Goal: Information Seeking & Learning: Learn about a topic

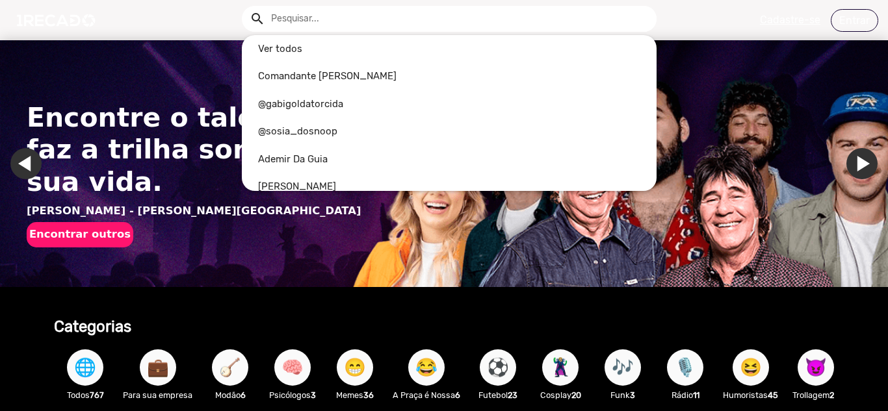
click at [409, 16] on input "text" at bounding box center [458, 19] width 395 height 26
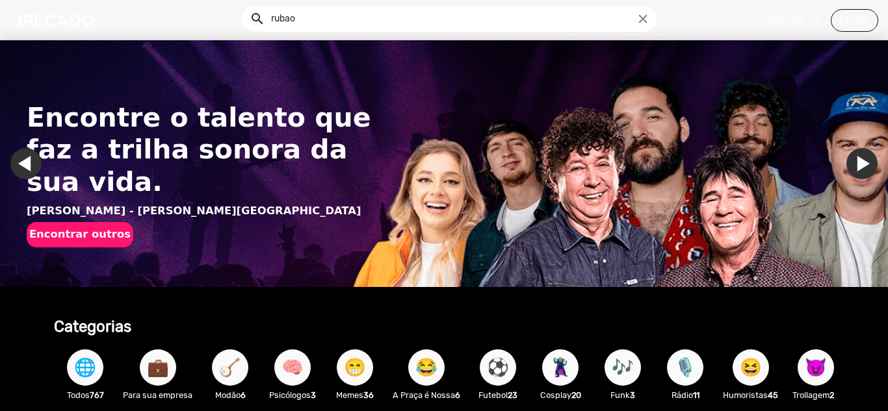
scroll to position [0, 878]
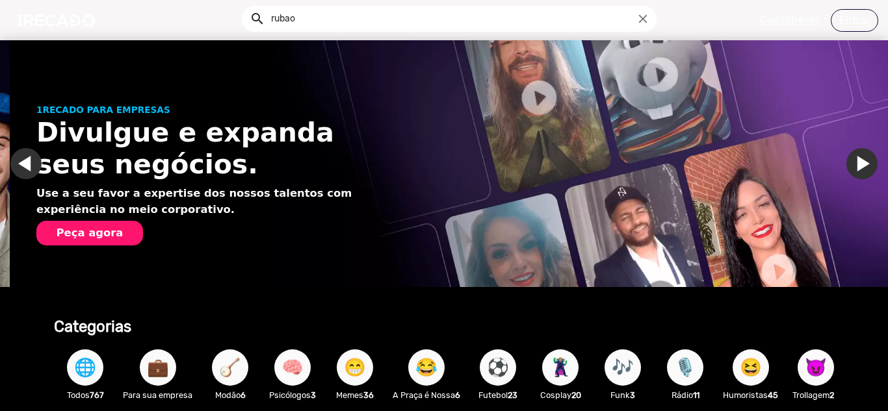
type input "rubao"
click at [245, 6] on button "search" at bounding box center [256, 17] width 23 height 23
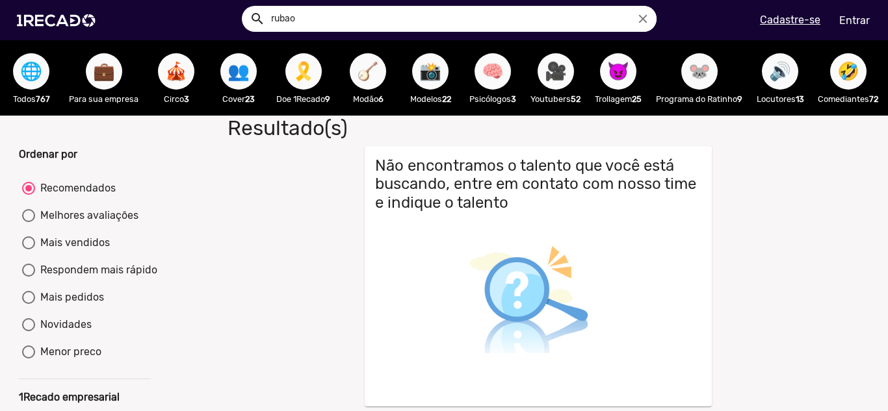
click at [39, 82] on span "🌐" at bounding box center [31, 71] width 22 height 36
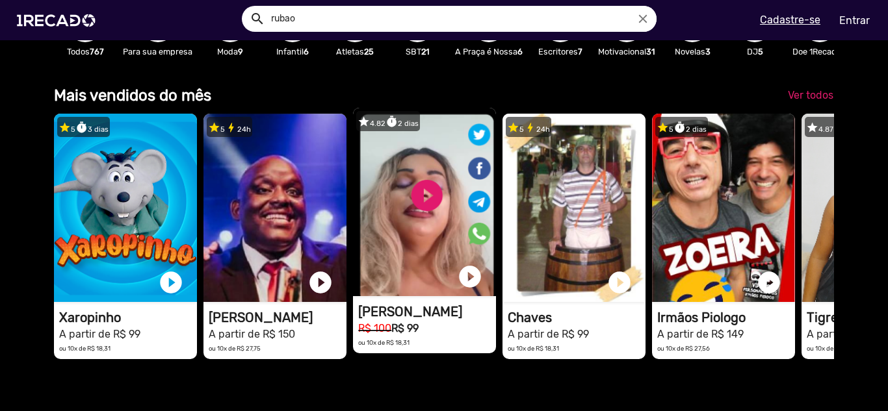
scroll to position [0, 1756]
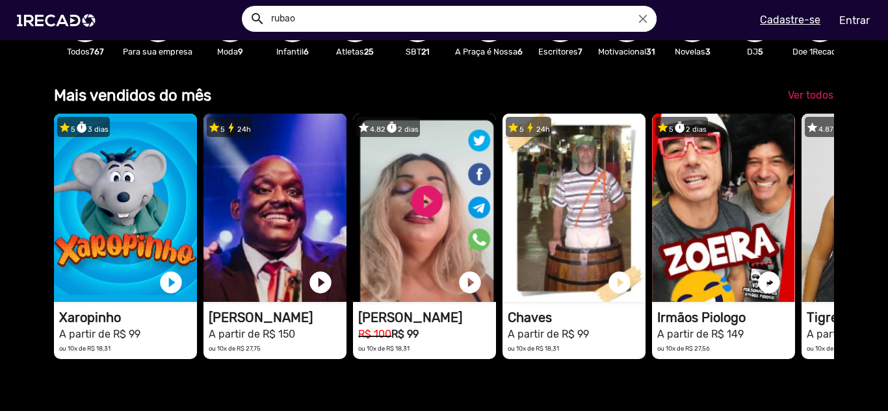
drag, startPoint x: 433, startPoint y: 192, endPoint x: 841, endPoint y: 215, distance: 408.1
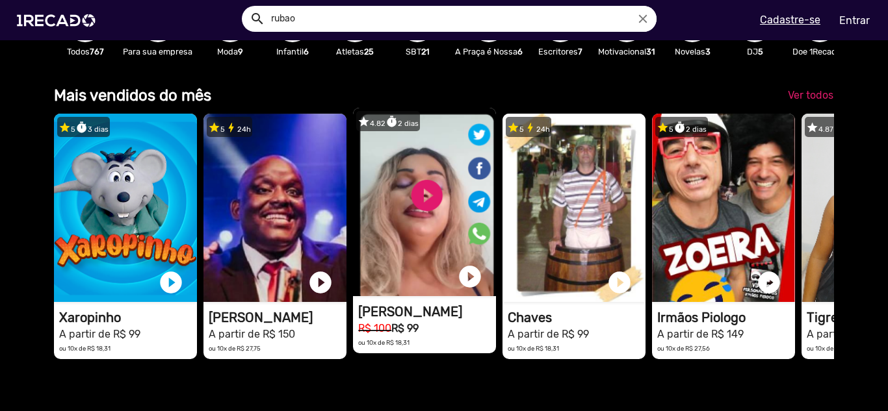
drag, startPoint x: 678, startPoint y: 269, endPoint x: 480, endPoint y: 245, distance: 199.6
click at [480, 245] on div "star 5 timer 3 [PERSON_NAME] 1RECADO vídeos dedicados para fãs e empresas play_…" at bounding box center [443, 236] width 779 height 258
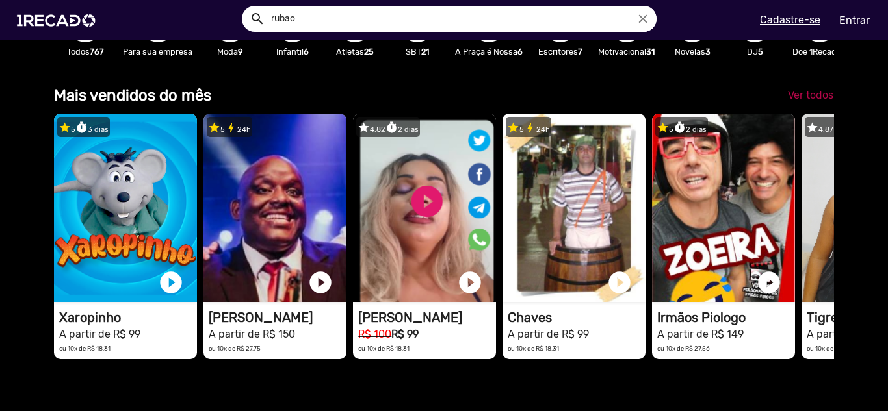
click at [814, 98] on link "Ver todos" at bounding box center [810, 95] width 66 height 23
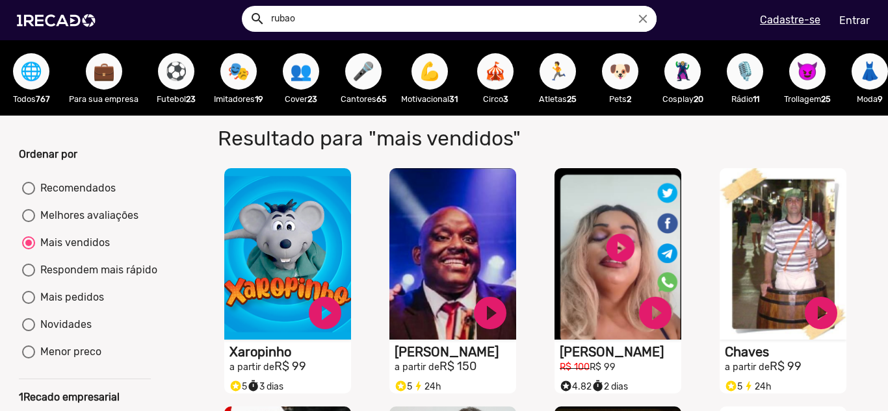
scroll to position [21, 0]
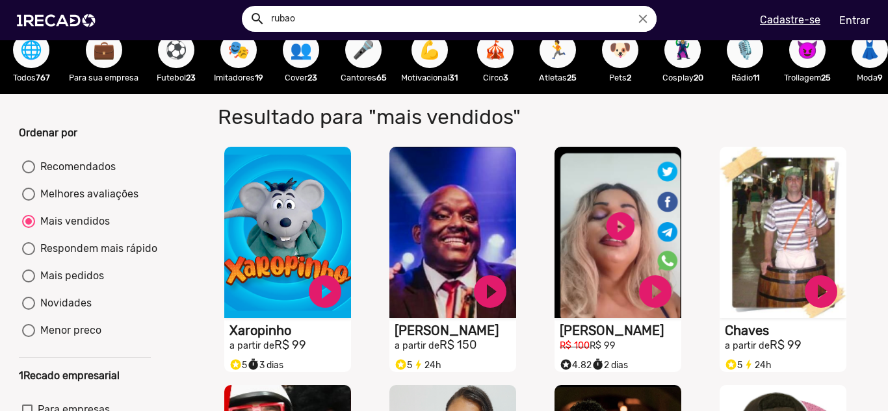
click at [54, 339] on div "Menor preco" at bounding box center [68, 331] width 66 height 16
click at [29, 338] on input "Menor preco" at bounding box center [28, 337] width 1 height 1
radio input "true"
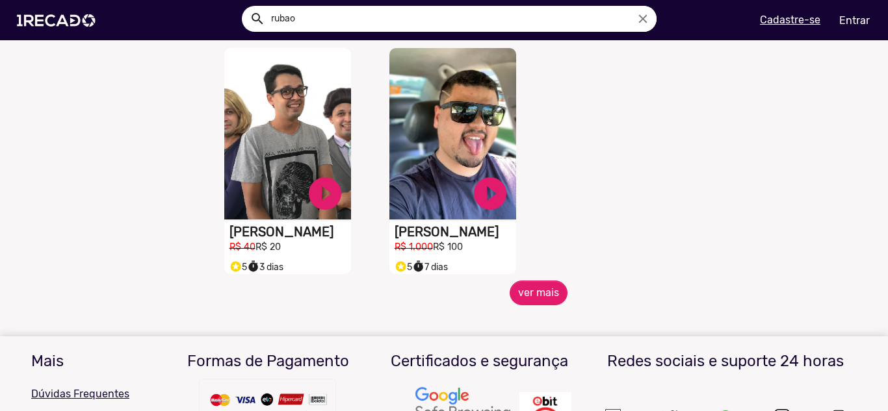
scroll to position [592, 0]
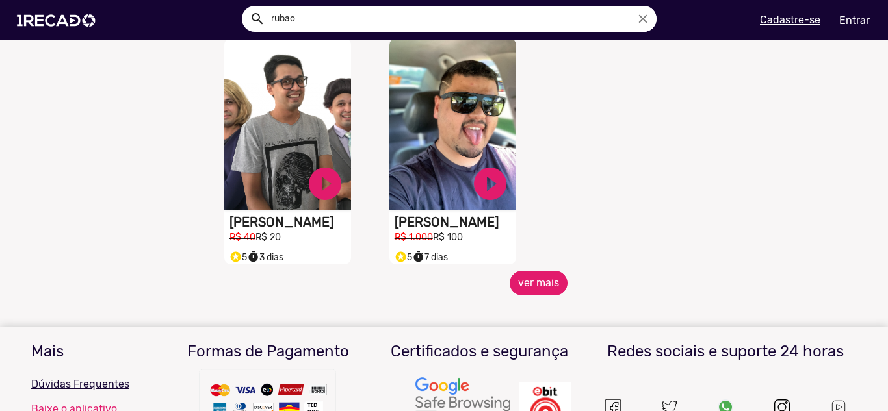
click at [532, 295] on button "ver mais" at bounding box center [538, 283] width 58 height 25
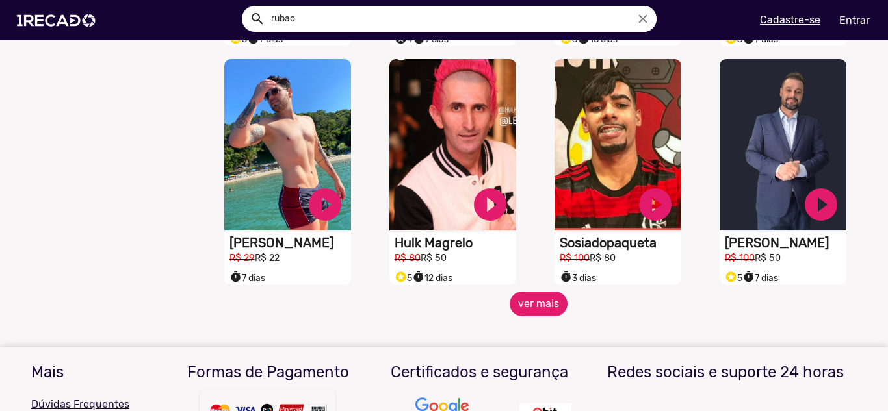
scroll to position [1083, 0]
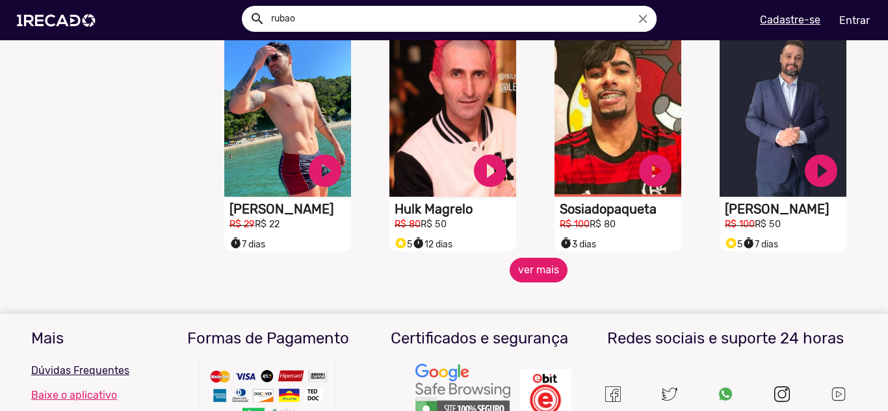
click at [535, 281] on button "ver mais" at bounding box center [538, 270] width 58 height 25
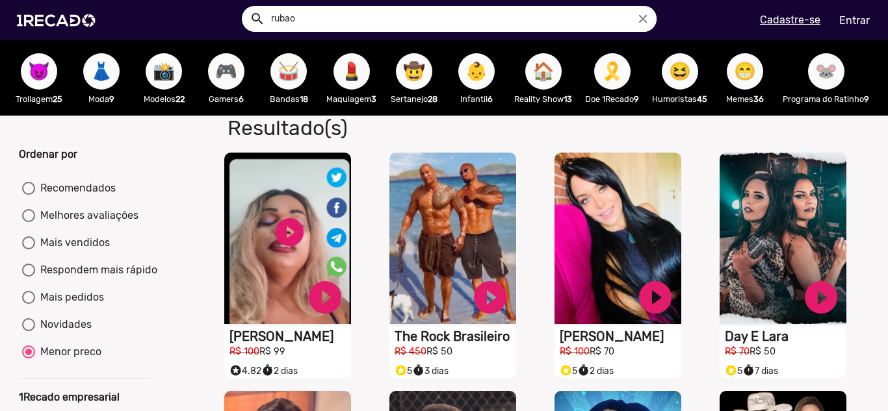
scroll to position [0, 1773]
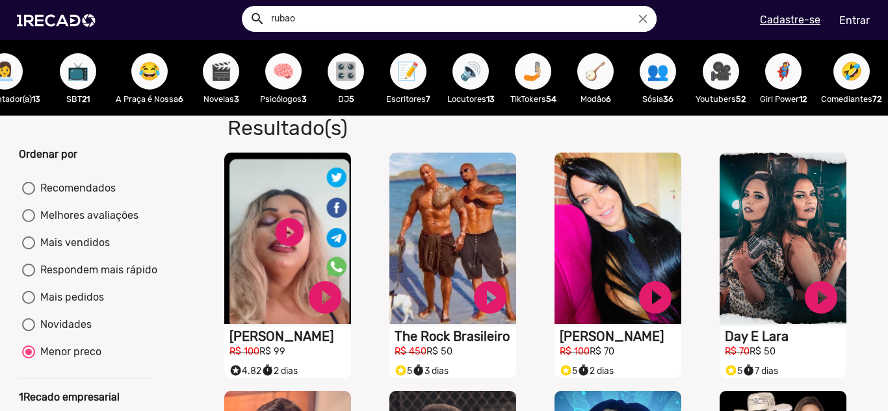
click at [840, 72] on span "🤣" at bounding box center [851, 71] width 22 height 36
radio input "true"
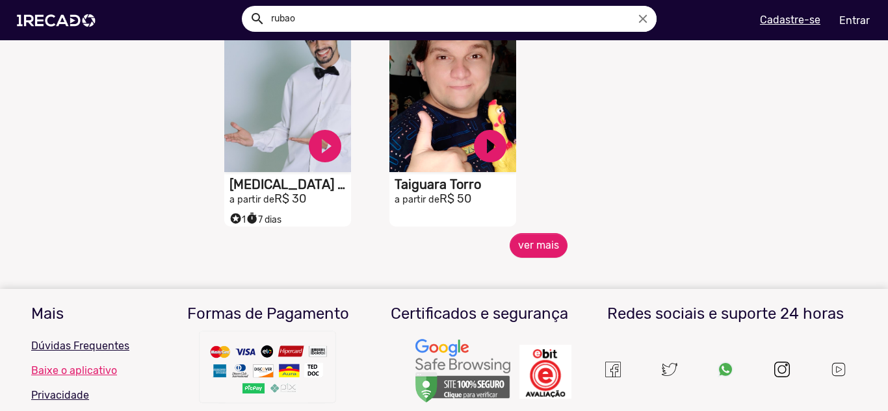
scroll to position [628, 0]
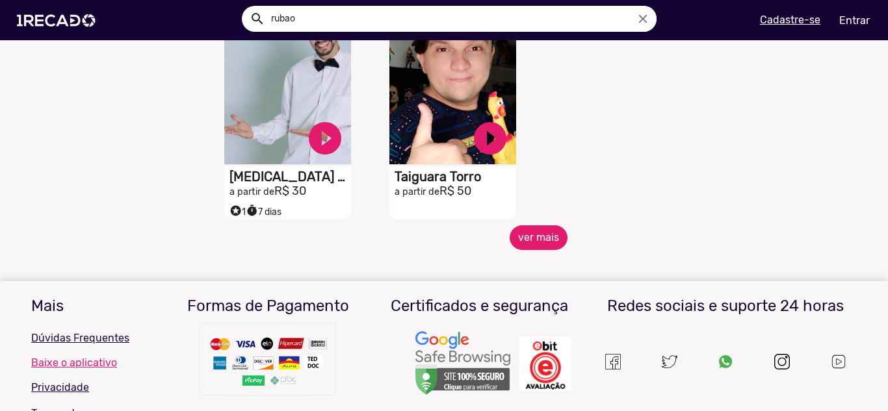
click at [517, 244] on button "ver mais" at bounding box center [538, 237] width 58 height 25
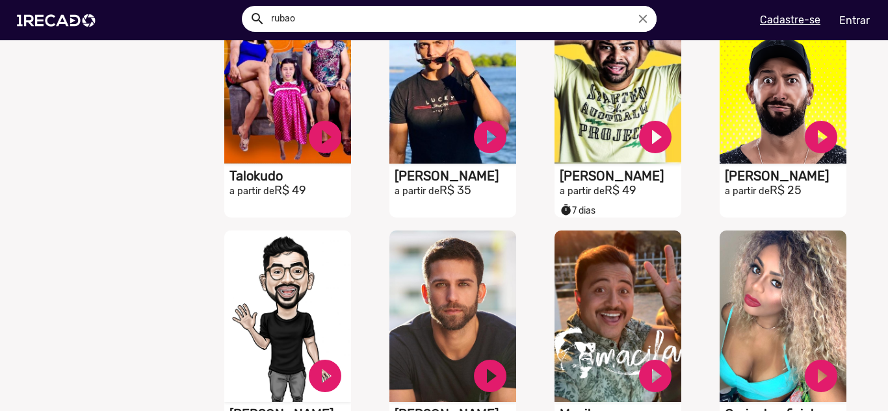
scroll to position [947, 0]
